Goal: Transaction & Acquisition: Subscribe to service/newsletter

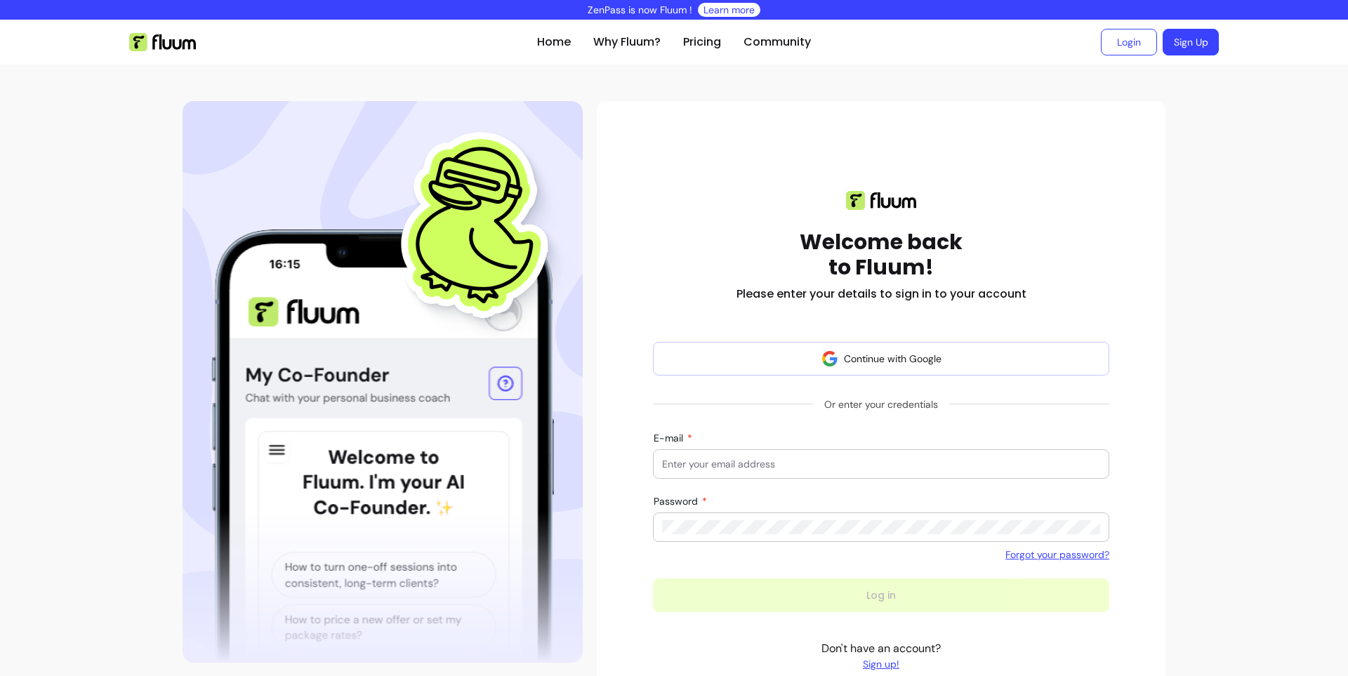
click at [1189, 41] on link "Sign Up" at bounding box center [1191, 42] width 56 height 27
